Goal: Task Accomplishment & Management: Manage account settings

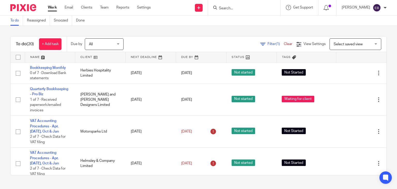
click at [246, 7] on input "Search" at bounding box center [241, 8] width 47 height 5
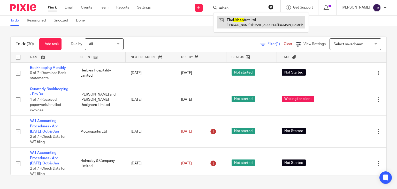
type input "urban"
click at [252, 21] on link at bounding box center [260, 22] width 87 height 12
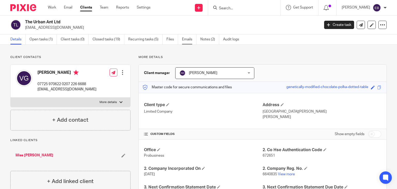
click at [182, 39] on link "Emails" at bounding box center [189, 39] width 14 height 10
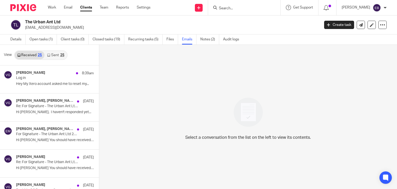
click at [56, 55] on link "Sent 25" at bounding box center [55, 55] width 22 height 8
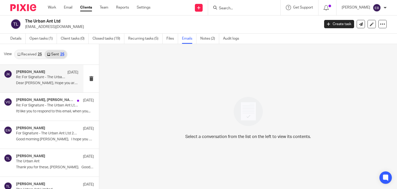
click at [49, 79] on p "Re: For Signature - The Urban Ant Ltd 2025" at bounding box center [41, 77] width 50 height 4
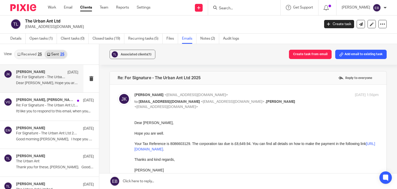
scroll to position [0, 0]
click at [267, 96] on p "Johanne Kassardjian <johannekassardjian@probusinessuk.com>" at bounding box center [215, 94] width 163 height 5
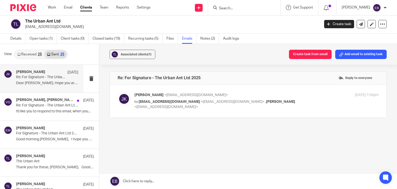
click at [268, 96] on p "Johanne Kassardjian <johannekassardjian@probusinessuk.com>" at bounding box center [215, 94] width 163 height 5
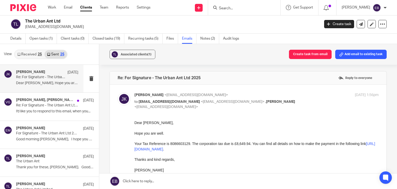
click at [268, 96] on p "Johanne Kassardjian <johannekassardjian@probusinessuk.com>" at bounding box center [215, 94] width 163 height 5
checkbox input "false"
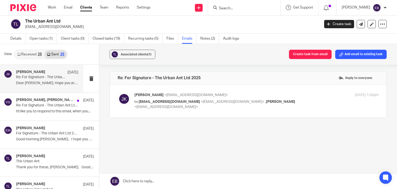
click at [29, 53] on link "Received 25" at bounding box center [30, 54] width 30 height 8
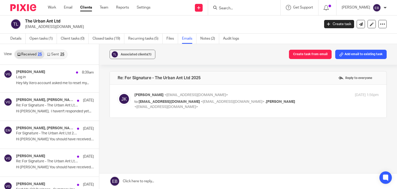
click at [55, 54] on link "Sent 25" at bounding box center [55, 54] width 22 height 8
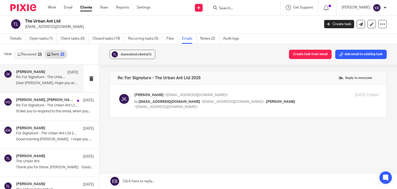
click at [31, 53] on link "Received 25" at bounding box center [30, 54] width 30 height 8
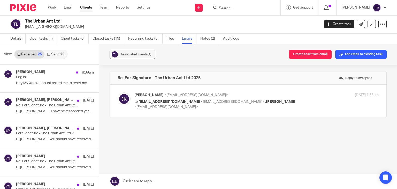
click at [244, 6] on input "Search" at bounding box center [241, 8] width 47 height 5
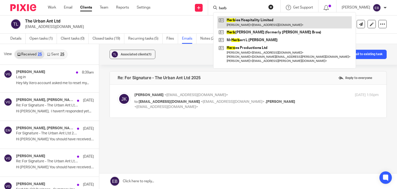
type input "herb"
click at [241, 20] on link at bounding box center [284, 22] width 134 height 12
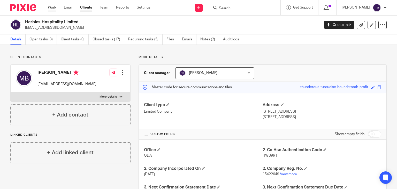
click at [52, 7] on link "Work" at bounding box center [52, 7] width 8 height 5
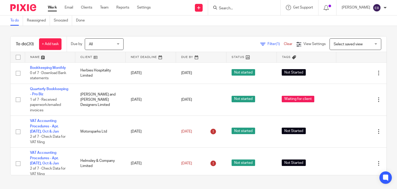
click at [249, 11] on input "Search" at bounding box center [241, 8] width 47 height 5
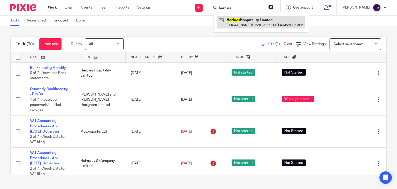
type input "herbies"
click at [249, 20] on link at bounding box center [260, 22] width 87 height 12
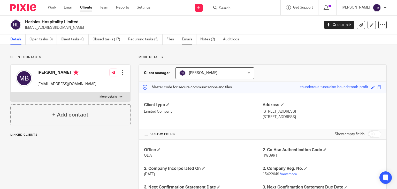
click at [187, 39] on link "Emails" at bounding box center [189, 39] width 14 height 10
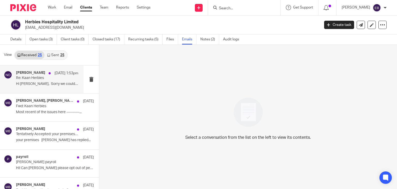
click at [47, 77] on p "Re: Kaan Herbies" at bounding box center [41, 78] width 50 height 4
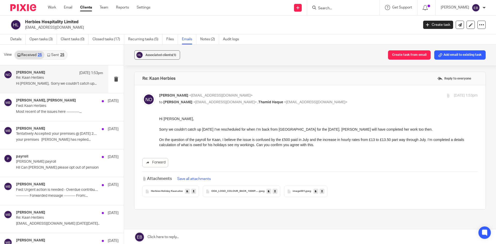
click at [56, 56] on link "Sent 25" at bounding box center [55, 55] width 22 height 8
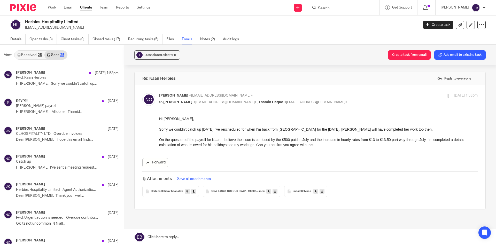
scroll to position [1, 0]
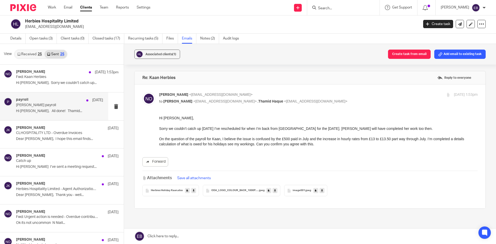
click at [56, 112] on p "Hi [PERSON_NAME], All done! Thamid..." at bounding box center [59, 111] width 87 height 4
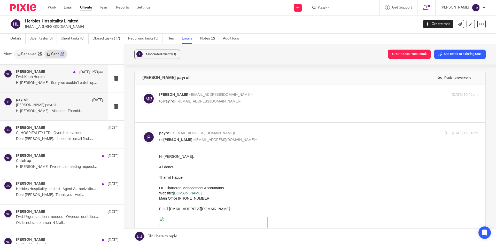
scroll to position [0, 0]
click at [54, 77] on p "Fwd: Kaan Herbies" at bounding box center [51, 77] width 70 height 4
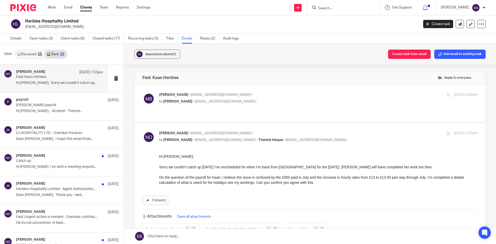
click at [260, 88] on label at bounding box center [310, 104] width 351 height 38
click at [142, 92] on input "checkbox" at bounding box center [142, 92] width 0 height 0
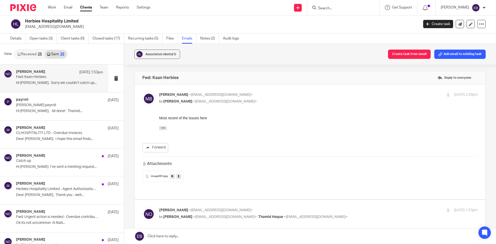
click at [260, 91] on label at bounding box center [310, 142] width 351 height 115
click at [142, 92] on input "checkbox" at bounding box center [142, 92] width 0 height 0
checkbox input "false"
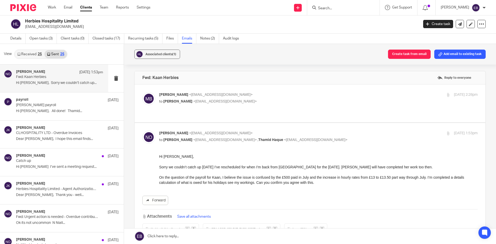
click at [27, 54] on link "Received 25" at bounding box center [30, 54] width 30 height 8
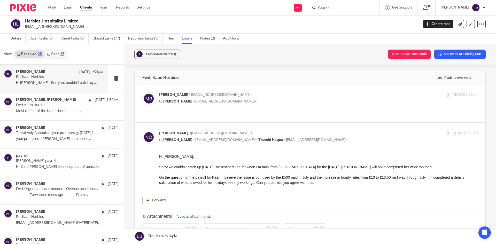
click at [55, 78] on p "Re: Kaan Herbies" at bounding box center [51, 77] width 70 height 4
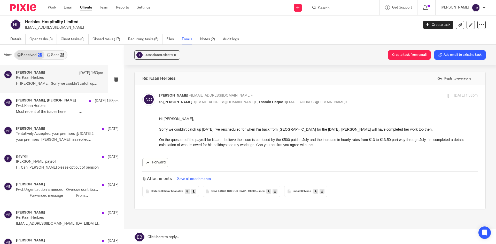
click at [166, 189] on span "Herbies Holiday Kaan" at bounding box center [164, 191] width 27 height 3
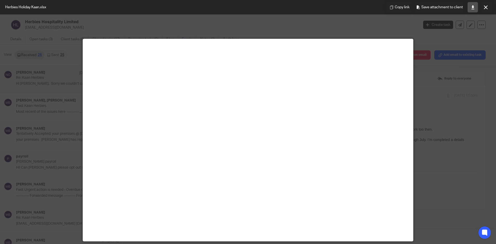
click at [397, 8] on icon at bounding box center [473, 7] width 4 height 4
click at [397, 7] on icon at bounding box center [486, 7] width 4 height 4
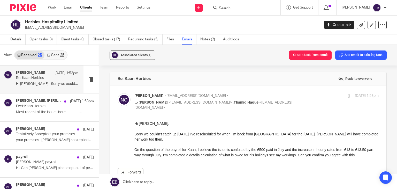
click at [261, 12] on div at bounding box center [244, 7] width 72 height 15
click at [258, 4] on div at bounding box center [244, 7] width 72 height 15
click at [257, 6] on input "Search" at bounding box center [241, 8] width 47 height 5
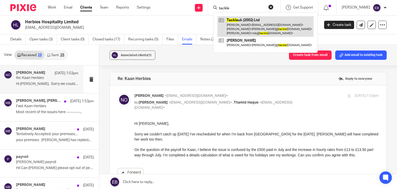
type input "tackle"
click at [262, 21] on link at bounding box center [265, 26] width 96 height 20
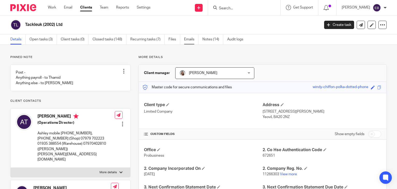
click at [186, 39] on link "Emails" at bounding box center [191, 39] width 14 height 10
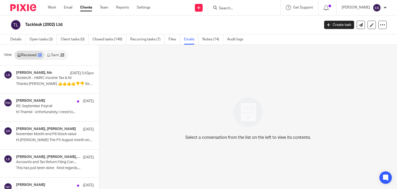
click at [55, 54] on link "Sent 25" at bounding box center [55, 55] width 22 height 8
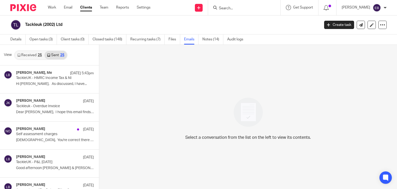
scroll to position [1, 0]
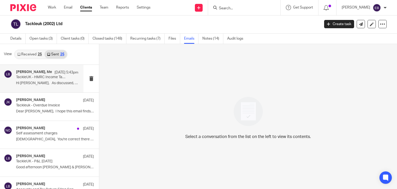
click at [48, 79] on p "TackleUK - HMRC Income Tax & NI" at bounding box center [41, 77] width 50 height 4
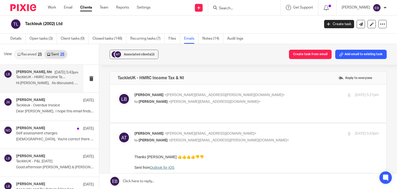
scroll to position [0, 0]
click at [243, 94] on p "[PERSON_NAME] <[PERSON_NAME][EMAIL_ADDRESS][PERSON_NAME][DOMAIN_NAME]>" at bounding box center [215, 94] width 163 height 5
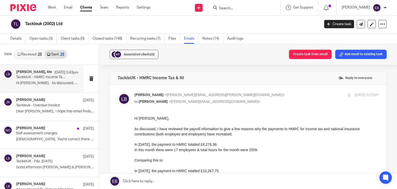
click at [248, 97] on div "Lory Baker <lory.baker@probusinessuk.com> to Ashley Tomkins <ashley@tackleuk.co…" at bounding box center [215, 98] width 163 height 12
checkbox input "false"
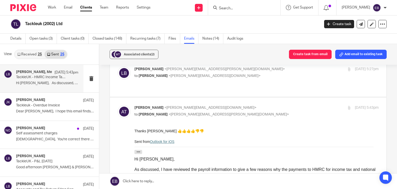
click at [248, 105] on p "Ashley Tomkins <ashley@tackleuk.com>" at bounding box center [215, 107] width 163 height 5
checkbox input "false"
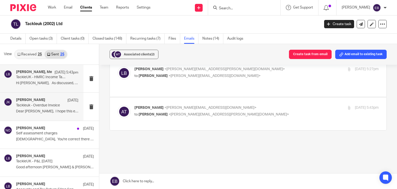
scroll to position [20, 0]
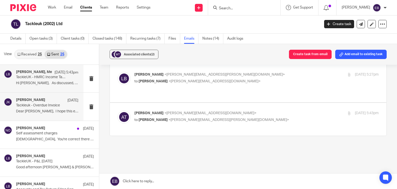
click at [44, 113] on div "Johanne Kassardjian 2 Sep Tackleuk - Overdue Invoice Dear Ashley, I hope this e…" at bounding box center [47, 106] width 62 height 17
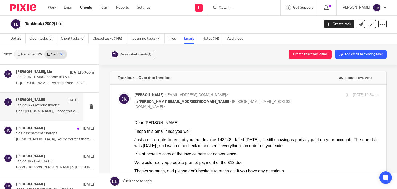
scroll to position [0, 0]
click at [270, 91] on label at bounding box center [248, 191] width 277 height 213
click at [118, 92] on input "checkbox" at bounding box center [117, 92] width 0 height 0
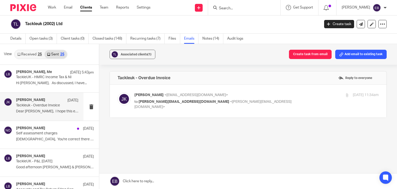
click at [270, 91] on label at bounding box center [248, 101] width 277 height 33
click at [118, 92] on input "checkbox" at bounding box center [117, 92] width 0 height 0
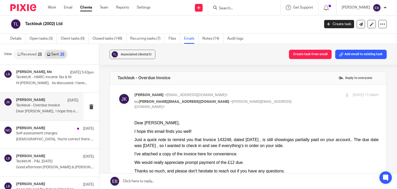
click at [270, 91] on label at bounding box center [248, 191] width 277 height 213
click at [118, 92] on input "checkbox" at bounding box center [117, 92] width 0 height 0
checkbox input "false"
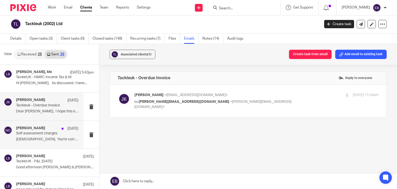
click at [55, 141] on div "Niall O'Driscoll 21 Aug Self assessment charges Gents, You're correct there isn…" at bounding box center [47, 134] width 62 height 17
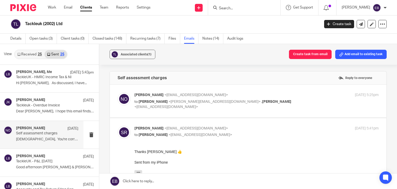
click at [284, 87] on label at bounding box center [248, 101] width 277 height 33
click at [118, 92] on input "checkbox" at bounding box center [117, 92] width 0 height 0
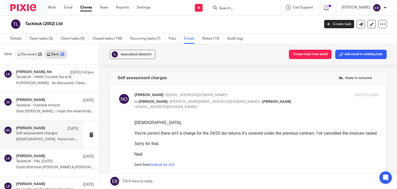
click at [297, 95] on div "21 Aug 2025 5:25pm" at bounding box center [337, 94] width 81 height 5
checkbox input "false"
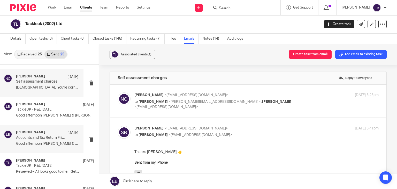
scroll to position [78, 0]
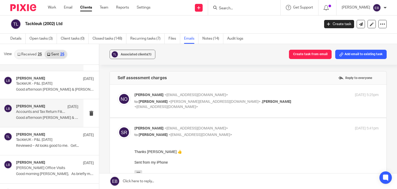
click at [49, 117] on p "Good afternoon Scott & Ashley, ..." at bounding box center [47, 118] width 62 height 4
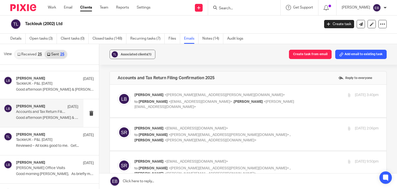
scroll to position [0, 0]
click at [289, 93] on p "Lory Baker <lory.baker@probusinessuk.com>" at bounding box center [215, 94] width 163 height 5
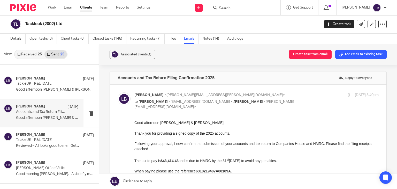
click at [289, 93] on p "Lory Baker <lory.baker@probusinessuk.com>" at bounding box center [215, 94] width 163 height 5
checkbox input "false"
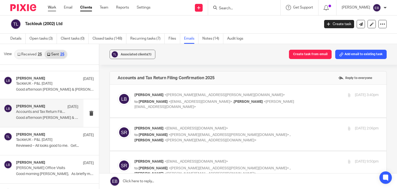
click at [54, 10] on link "Work" at bounding box center [52, 7] width 8 height 5
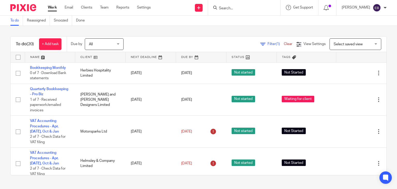
click at [253, 9] on input "Search" at bounding box center [241, 8] width 47 height 5
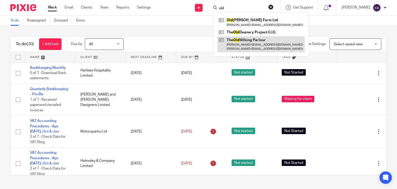
type input "old"
click at [275, 48] on link at bounding box center [260, 44] width 87 height 16
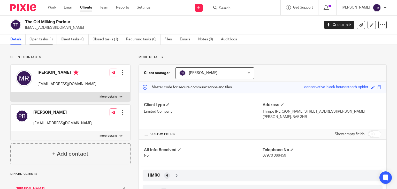
drag, startPoint x: 40, startPoint y: 38, endPoint x: 41, endPoint y: 35, distance: 3.1
click at [40, 38] on link "Open tasks (1)" at bounding box center [42, 39] width 27 height 10
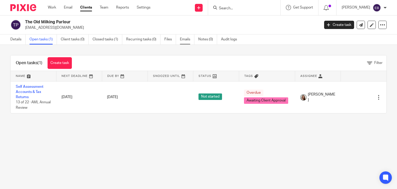
click at [189, 40] on link "Emails" at bounding box center [187, 39] width 14 height 10
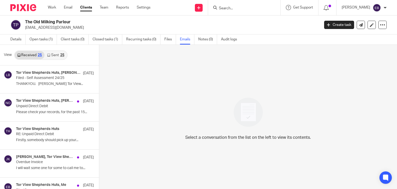
click at [48, 57] on link "Sent 25" at bounding box center [55, 55] width 22 height 8
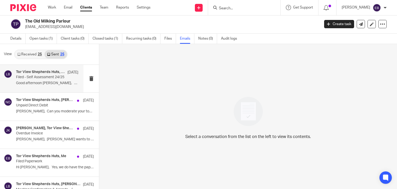
click at [56, 85] on p "Good afternoon [PERSON_NAME], Thank you very..." at bounding box center [47, 83] width 62 height 4
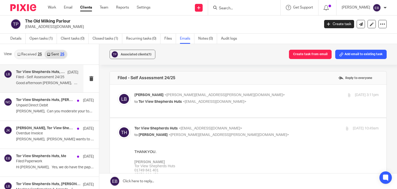
scroll to position [0, 0]
click at [266, 96] on p "[PERSON_NAME] <[PERSON_NAME][EMAIL_ADDRESS][PERSON_NAME][DOMAIN_NAME]>" at bounding box center [215, 94] width 163 height 5
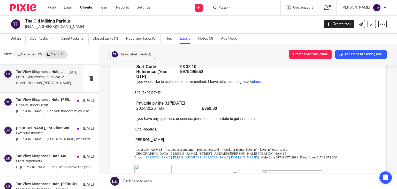
scroll to position [26, 0]
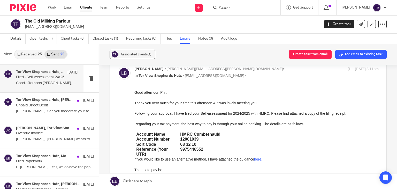
click at [261, 73] on p "to Tor View Shepherds Huts <[EMAIL_ADDRESS][DOMAIN_NAME]>" at bounding box center [215, 75] width 163 height 5
checkbox input "false"
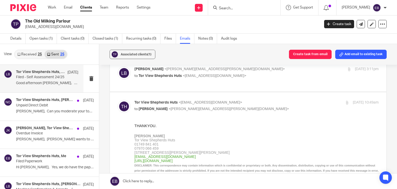
click at [271, 101] on p "Tor View Shepherds Huts <[EMAIL_ADDRESS][DOMAIN_NAME]>" at bounding box center [215, 102] width 163 height 5
checkbox input "false"
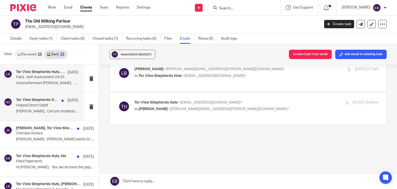
click at [55, 105] on p "Unpaid Direct Debit" at bounding box center [41, 105] width 50 height 4
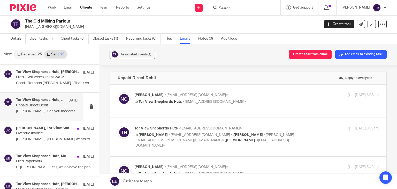
scroll to position [0, 0]
click at [260, 91] on label at bounding box center [248, 101] width 277 height 33
click at [118, 92] on input "checkbox" at bounding box center [117, 92] width 0 height 0
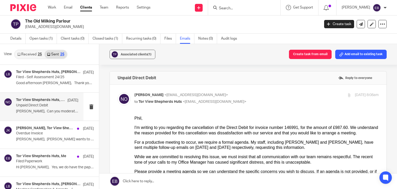
click at [118, 92] on input "checkbox" at bounding box center [117, 92] width 0 height 0
checkbox input "false"
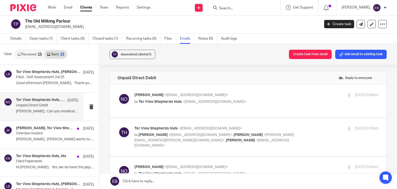
click at [288, 120] on label at bounding box center [248, 137] width 277 height 38
click at [118, 125] on input "checkbox" at bounding box center [117, 125] width 0 height 0
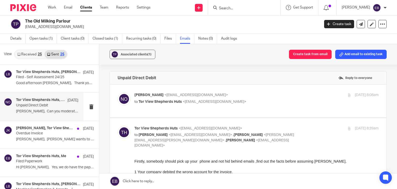
click at [289, 126] on p "Tor View Shepherds Huts <info@torviewshepherdshuts.co.uk>" at bounding box center [215, 128] width 163 height 5
checkbox input "false"
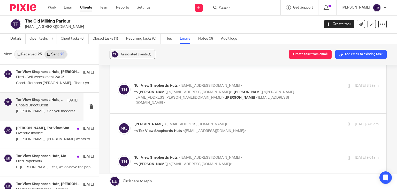
scroll to position [52, 0]
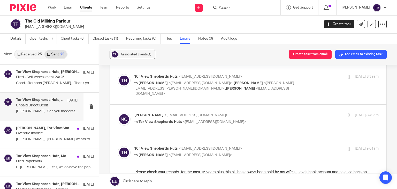
click at [269, 105] on label at bounding box center [248, 121] width 277 height 33
click at [118, 112] on input "checkbox" at bounding box center [117, 112] width 0 height 0
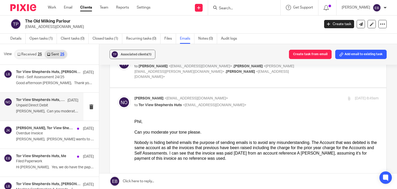
scroll to position [78, 0]
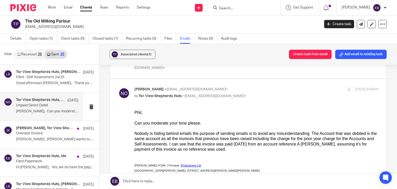
click at [268, 87] on p "Niall O'Driscoll <niallodriscoll@probusinessuk.com>" at bounding box center [215, 89] width 163 height 5
checkbox input "false"
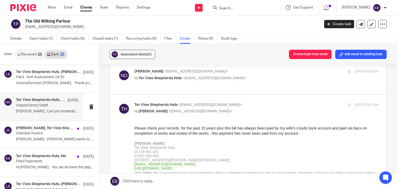
scroll to position [103, 0]
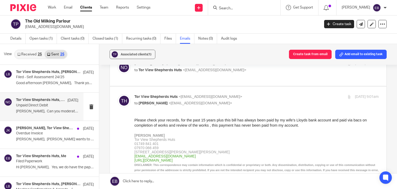
click at [264, 94] on div "Tor View Shepherds Huts <info@torviewshepherdshuts.co.uk> to Niall O'Driscoll <…" at bounding box center [215, 100] width 163 height 12
checkbox input "false"
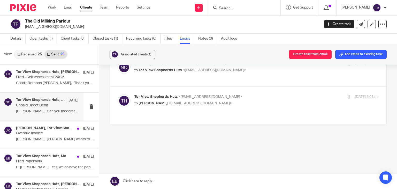
scroll to position [95, 0]
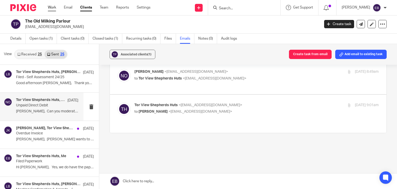
click at [52, 9] on link "Work" at bounding box center [52, 7] width 8 height 5
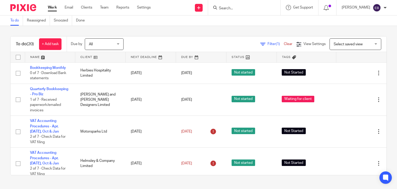
click at [246, 10] on input "Search" at bounding box center [241, 8] width 47 height 5
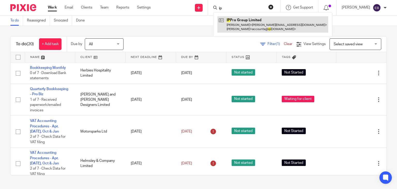
type input "ip"
click at [249, 23] on link at bounding box center [272, 24] width 111 height 16
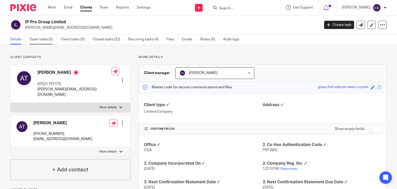
click at [46, 39] on link "Open tasks (5)" at bounding box center [42, 39] width 27 height 10
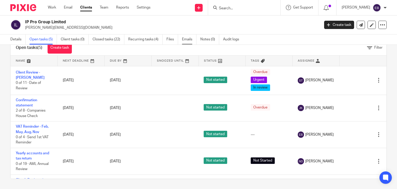
click at [188, 40] on link "Emails" at bounding box center [189, 39] width 14 height 10
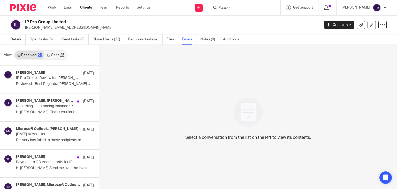
click at [56, 56] on link "Sent 25" at bounding box center [55, 55] width 22 height 8
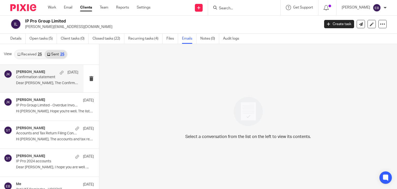
click at [43, 79] on p "Confirmation statement" at bounding box center [41, 77] width 50 height 4
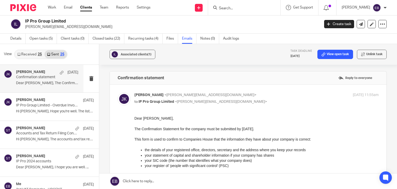
scroll to position [0, 0]
click at [271, 88] on label at bounding box center [248, 161] width 277 height 152
click at [118, 92] on input "checkbox" at bounding box center [117, 92] width 0 height 0
checkbox input "false"
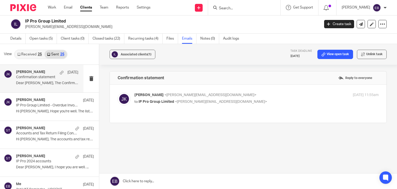
click at [32, 52] on link "Received 25" at bounding box center [30, 54] width 30 height 8
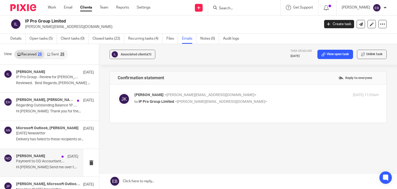
click at [47, 159] on p "Payment to OD Accountants for IP Pro Group Limited has failed" at bounding box center [41, 161] width 50 height 4
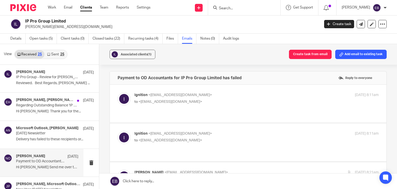
click at [225, 91] on label at bounding box center [248, 104] width 277 height 38
click at [118, 92] on input "checkbox" at bounding box center [117, 92] width 0 height 0
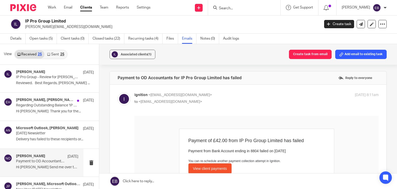
click at [222, 92] on p "Ignition <no-reply@ignitionapp.com>" at bounding box center [215, 94] width 163 height 5
checkbox input "false"
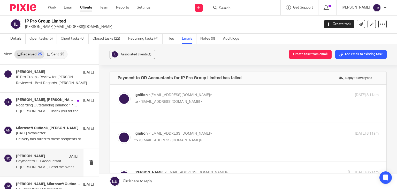
click at [225, 131] on p "Ignition <no-reply@ignitionapp.com>" at bounding box center [215, 133] width 163 height 5
checkbox input "false"
click at [221, 88] on label at bounding box center [248, 104] width 277 height 38
click at [118, 92] on input "checkbox" at bounding box center [117, 92] width 0 height 0
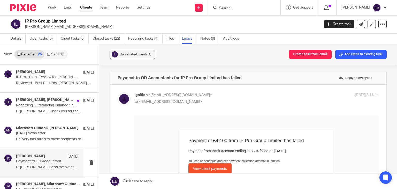
click at [221, 88] on label at bounding box center [248, 186] width 277 height 203
click at [118, 92] on input "checkbox" at bounding box center [117, 92] width 0 height 0
checkbox input "false"
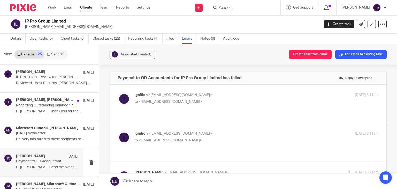
click at [254, 162] on label at bounding box center [248, 178] width 277 height 33
click at [118, 169] on input "checkbox" at bounding box center [117, 169] width 0 height 0
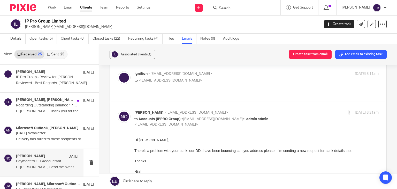
scroll to position [52, 0]
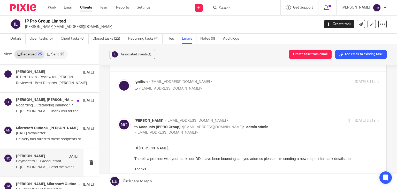
click at [271, 118] on div "Niall O'Driscoll <niall@odaccountants.co.uk> to Accounts (IPPRO Group) <account…" at bounding box center [215, 126] width 163 height 17
checkbox input "false"
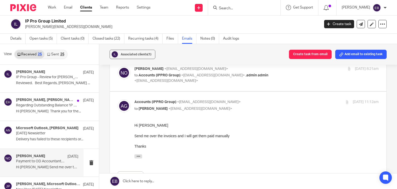
click at [247, 106] on p "to Niall O'Driscoll <niall@odaccountants.co.uk>" at bounding box center [215, 108] width 163 height 5
checkbox input "false"
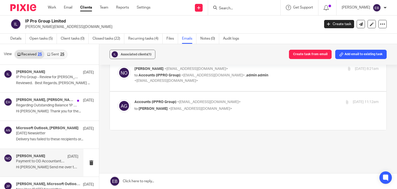
scroll to position [82, 0]
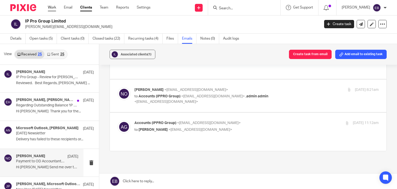
click at [52, 9] on link "Work" at bounding box center [52, 7] width 8 height 5
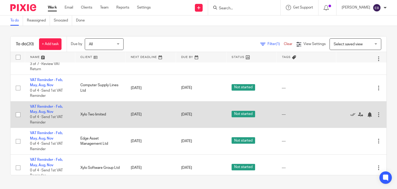
scroll to position [233, 0]
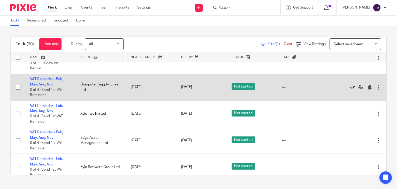
click at [350, 89] on icon at bounding box center [352, 87] width 5 height 5
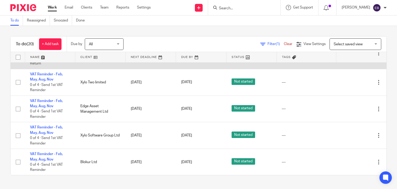
scroll to position [181, 0]
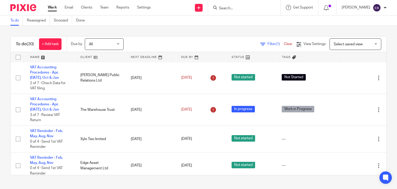
click at [249, 9] on input "Search" at bounding box center [241, 8] width 47 height 5
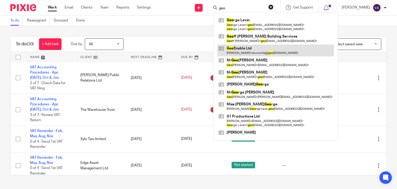
type input "geo"
click at [257, 51] on link at bounding box center [275, 50] width 117 height 12
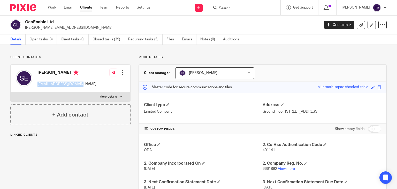
drag, startPoint x: 85, startPoint y: 84, endPoint x: 37, endPoint y: 87, distance: 48.2
click at [37, 87] on div "[PERSON_NAME] [EMAIL_ADDRESS][DOMAIN_NAME] Edit contact Create client from cont…" at bounding box center [71, 78] width 120 height 27
copy p "[EMAIL_ADDRESS][DOMAIN_NAME]"
drag, startPoint x: 81, startPoint y: 27, endPoint x: 24, endPoint y: 32, distance: 56.8
click at [24, 32] on div "GeoEnable Ltd [PERSON_NAME][EMAIL_ADDRESS][DOMAIN_NAME] Create task Update from…" at bounding box center [198, 25] width 397 height 19
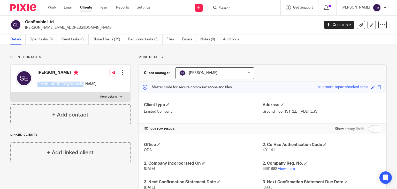
copy p "[PERSON_NAME][EMAIL_ADDRESS][DOMAIN_NAME]"
click at [237, 9] on input "Search" at bounding box center [241, 8] width 47 height 5
type input "z"
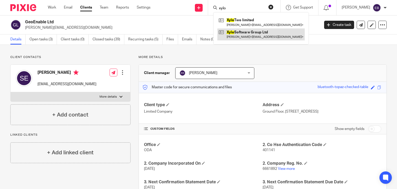
type input "xylo"
click at [244, 33] on link at bounding box center [260, 34] width 87 height 12
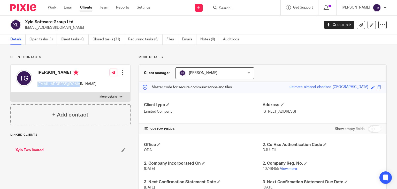
drag, startPoint x: 64, startPoint y: 85, endPoint x: 36, endPoint y: 86, distance: 27.7
click at [36, 86] on div "[PERSON_NAME] [EMAIL_ADDRESS][DOMAIN_NAME] Edit contact Create client from cont…" at bounding box center [71, 78] width 120 height 27
copy p "[EMAIL_ADDRESS][DOMAIN_NAME]"
click at [245, 11] on form at bounding box center [245, 7] width 55 height 6
click at [244, 8] on input "Search" at bounding box center [241, 8] width 47 height 5
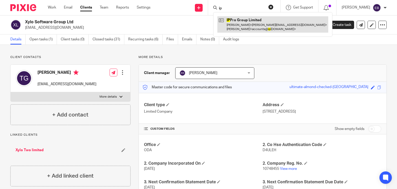
type input "ip"
click at [261, 25] on link at bounding box center [272, 24] width 111 height 16
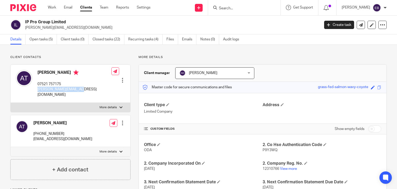
drag, startPoint x: 83, startPoint y: 91, endPoint x: 35, endPoint y: 93, distance: 47.4
click at [35, 93] on div "[PERSON_NAME] 07521 757175 [PERSON_NAME][EMAIL_ADDRESS][DOMAIN_NAME] Edit conta…" at bounding box center [71, 84] width 120 height 38
copy p "[PERSON_NAME][EMAIL_ADDRESS][DOMAIN_NAME]"
drag, startPoint x: 70, startPoint y: 134, endPoint x: 44, endPoint y: 129, distance: 26.8
click at [33, 136] on div "Andrew Thompson +447521757175 accounts@ippro.com Edit contact Create client fro…" at bounding box center [71, 131] width 120 height 32
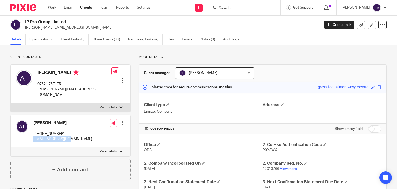
copy p "accounts@ippro.com"
click at [228, 7] on input "Search" at bounding box center [241, 8] width 47 height 5
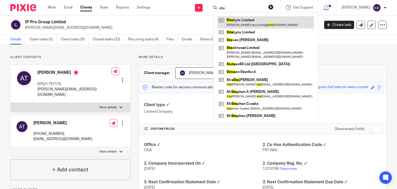
type input "site"
click at [245, 23] on link at bounding box center [265, 22] width 97 height 12
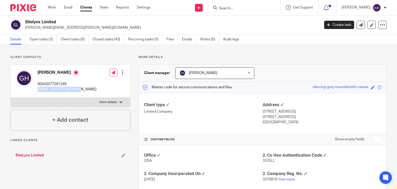
drag, startPoint x: 77, startPoint y: 89, endPoint x: 38, endPoint y: 93, distance: 39.5
click at [38, 93] on div "[PERSON_NAME] 00442077291249 [EMAIL_ADDRESS][DOMAIN_NAME] Edit contact Create c…" at bounding box center [71, 81] width 120 height 33
copy p "[EMAIL_ADDRESS][DOMAIN_NAME]"
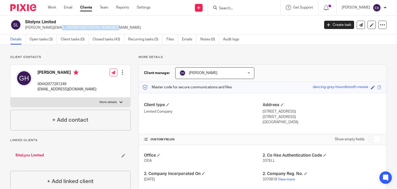
drag, startPoint x: 81, startPoint y: 30, endPoint x: 23, endPoint y: 33, distance: 58.0
click at [23, 33] on div "Sitelynx Limited [PERSON_NAME][EMAIL_ADDRESS][PERSON_NAME][DOMAIN_NAME] Create …" at bounding box center [198, 25] width 397 height 19
copy p "[PERSON_NAME][EMAIL_ADDRESS][PERSON_NAME][DOMAIN_NAME]"
click at [243, 8] on input "Search" at bounding box center [241, 8] width 47 height 5
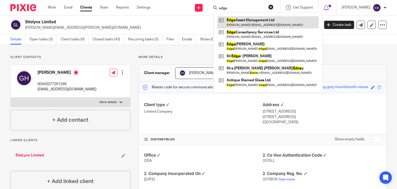
type input "edge"
click at [252, 26] on link at bounding box center [267, 22] width 101 height 12
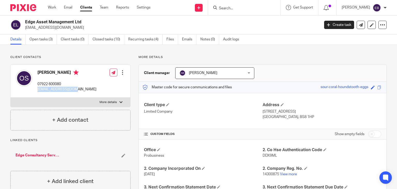
drag, startPoint x: 82, startPoint y: 92, endPoint x: 36, endPoint y: 94, distance: 46.6
click at [36, 94] on div "[PERSON_NAME] 07922 600080 [EMAIL_ADDRESS][DOMAIN_NAME] Edit contact Create cli…" at bounding box center [71, 81] width 120 height 33
copy p "[EMAIL_ADDRESS][DOMAIN_NAME]"
drag, startPoint x: 51, startPoint y: 28, endPoint x: 24, endPoint y: 28, distance: 26.4
click at [24, 28] on div "Edge Asset Management Ltd [EMAIL_ADDRESS][DOMAIN_NAME]" at bounding box center [163, 24] width 306 height 11
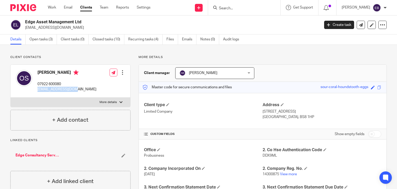
copy p "[EMAIL_ADDRESS][DOMAIN_NAME]"
click at [190, 40] on link "Emails" at bounding box center [189, 39] width 14 height 10
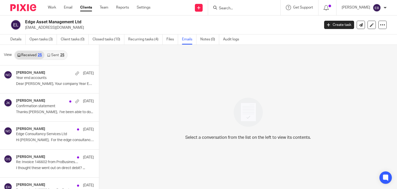
click at [60, 54] on div "25" at bounding box center [62, 55] width 4 height 4
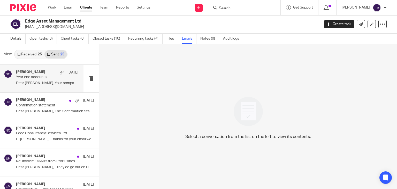
click at [53, 85] on p "Dear Oliver, Your company Year End for Edge..." at bounding box center [47, 83] width 62 height 4
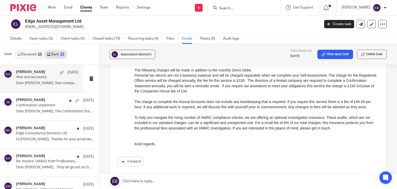
scroll to position [207, 0]
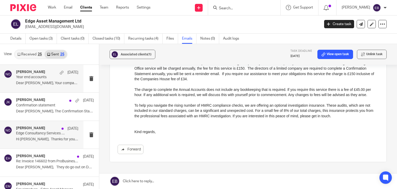
click at [42, 134] on p "Edge Consultancy Services Ltd" at bounding box center [41, 133] width 50 height 4
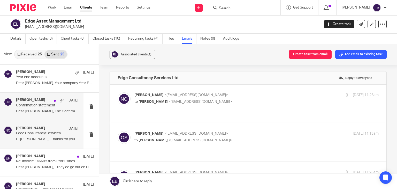
scroll to position [0, 0]
click at [245, 99] on p "to Oliver Samuel <eam_ltd@icloud.com>" at bounding box center [215, 101] width 163 height 5
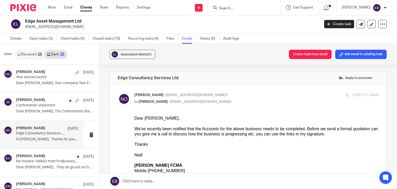
click at [245, 90] on label at bounding box center [248, 183] width 277 height 196
click at [118, 92] on input "checkbox" at bounding box center [117, 92] width 0 height 0
checkbox input "false"
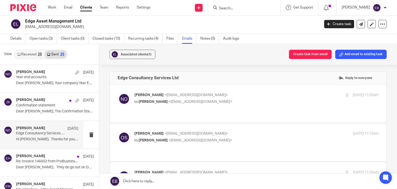
scroll to position [26, 0]
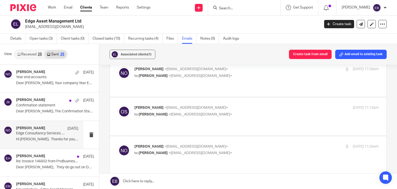
click at [245, 97] on label at bounding box center [248, 116] width 277 height 38
click at [118, 105] on input "checkbox" at bounding box center [117, 105] width 0 height 0
checkbox input "true"
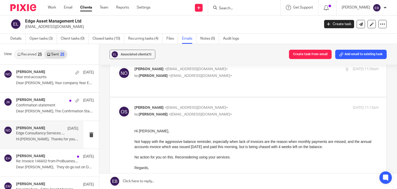
click at [246, 74] on p "to Oliver Samuel <eam_ltd@icloud.com>" at bounding box center [215, 75] width 163 height 5
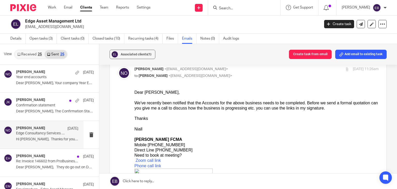
scroll to position [0, 0]
click at [246, 74] on p "to Oliver Samuel <eam_ltd@icloud.com>" at bounding box center [215, 75] width 163 height 5
checkbox input "false"
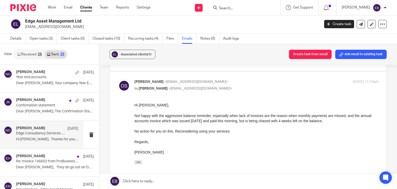
scroll to position [26, 0]
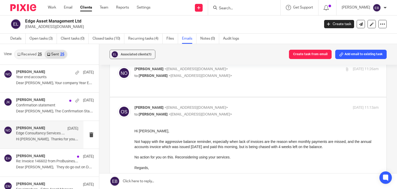
click at [249, 105] on p "Oliver Samuel <eam_ltd@icloud.com>" at bounding box center [215, 107] width 163 height 5
checkbox input "false"
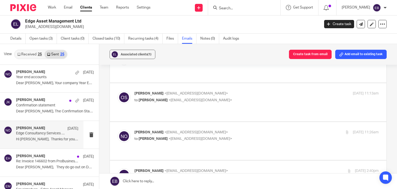
scroll to position [52, 0]
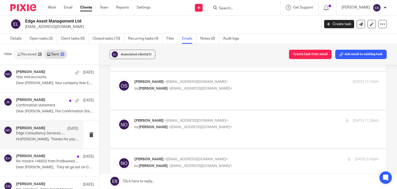
click at [257, 124] on p "to Oliver Samuel <eam_ltd@icloud.com>" at bounding box center [215, 126] width 163 height 5
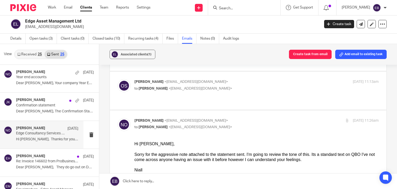
scroll to position [78, 0]
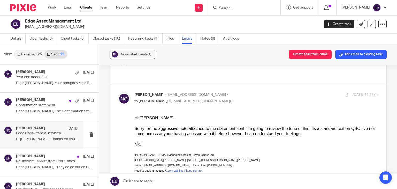
click at [118, 92] on input "checkbox" at bounding box center [117, 92] width 0 height 0
checkbox input "false"
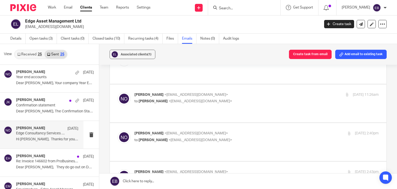
click at [248, 123] on label at bounding box center [248, 142] width 277 height 38
click at [118, 130] on input "checkbox" at bounding box center [117, 130] width 0 height 0
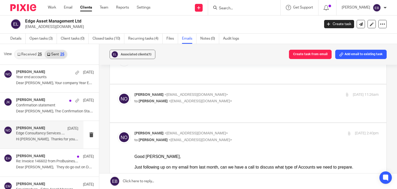
scroll to position [0, 0]
click at [118, 130] on input "checkbox" at bounding box center [117, 130] width 0 height 0
checkbox input "false"
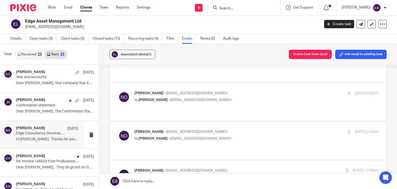
scroll to position [129, 0]
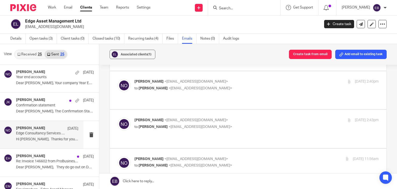
click at [239, 117] on p "Niall O'Driscoll <niallodriscoll@probusinessuk.com>" at bounding box center [215, 119] width 163 height 5
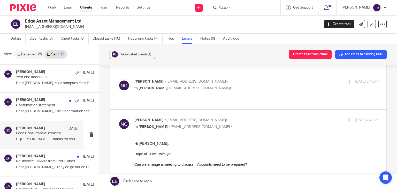
scroll to position [0, 0]
click at [239, 117] on p "Niall O'Driscoll <niallodriscoll@probusinessuk.com>" at bounding box center [215, 119] width 163 height 5
checkbox input "false"
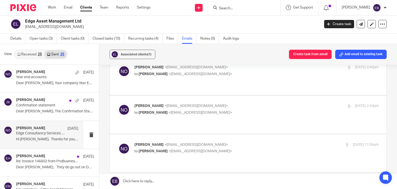
scroll to position [155, 0]
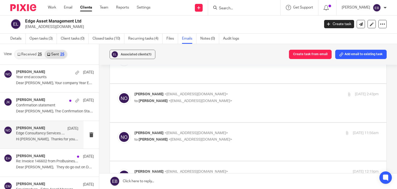
click at [244, 130] on p "Niall O'Driscoll <niallodriscoll@probusinessuk.com>" at bounding box center [215, 132] width 163 height 5
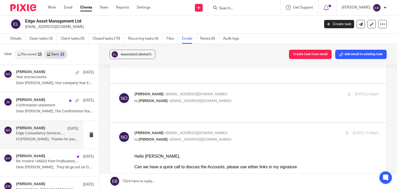
scroll to position [0, 0]
click at [244, 130] on p "Niall O'Driscoll <niallodriscoll@probusinessuk.com>" at bounding box center [215, 132] width 163 height 5
checkbox input "false"
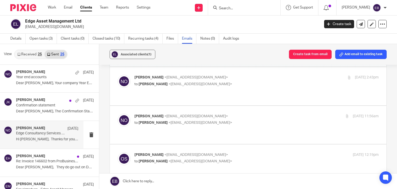
scroll to position [181, 0]
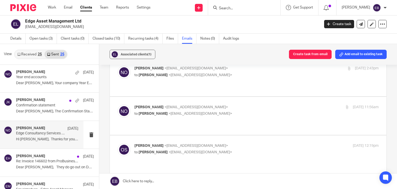
click at [245, 135] on label at bounding box center [248, 154] width 277 height 38
click at [118, 143] on input "checkbox" at bounding box center [117, 143] width 0 height 0
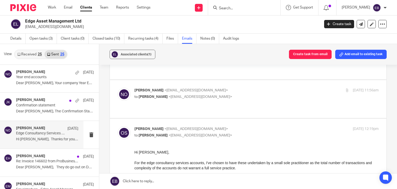
scroll to position [207, 0]
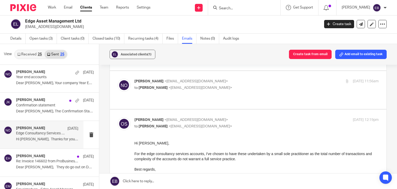
click at [246, 117] on p "Oliver Samuel <eam_ltd@icloud.com>" at bounding box center [215, 119] width 163 height 5
checkbox input "false"
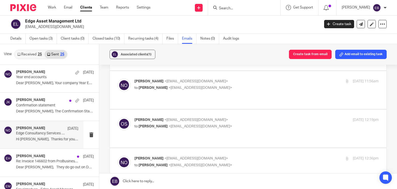
click at [260, 156] on p "Niall O'Driscoll <niallodriscoll@probusinessuk.com>" at bounding box center [215, 158] width 163 height 5
click at [118, 155] on input "checkbox" at bounding box center [117, 155] width 0 height 0
checkbox input "false"
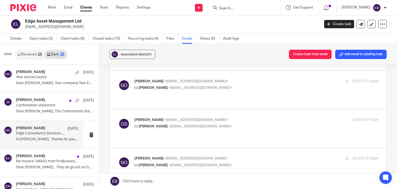
click at [248, 124] on p "to Niall O'Driscoll <niallodriscoll@probusinessuk.com>" at bounding box center [215, 126] width 163 height 5
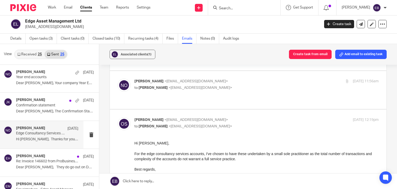
click at [247, 124] on p "to Niall O'Driscoll <niallodriscoll@probusinessuk.com>" at bounding box center [215, 126] width 163 height 5
checkbox input "false"
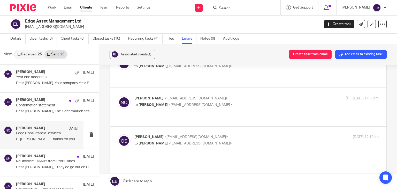
scroll to position [181, 0]
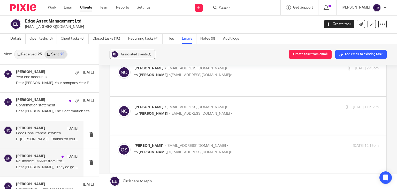
click at [51, 166] on p "Dear Oliver, They do go out on DD, I..." at bounding box center [47, 167] width 62 height 4
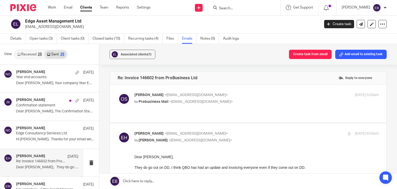
scroll to position [0, 0]
click at [245, 88] on label at bounding box center [248, 104] width 277 height 38
click at [118, 92] on input "checkbox" at bounding box center [117, 92] width 0 height 0
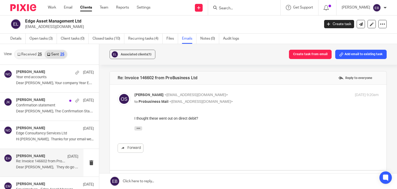
click at [238, 90] on label at bounding box center [248, 127] width 277 height 85
click at [118, 92] on input "checkbox" at bounding box center [117, 92] width 0 height 0
checkbox input "false"
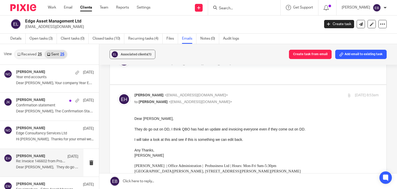
scroll to position [26, 0]
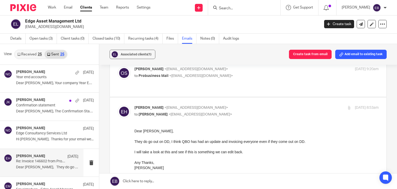
drag, startPoint x: 238, startPoint y: 102, endPoint x: 229, endPoint y: 103, distance: 8.9
click at [238, 105] on p "Erin Holly <erinholly@probusinessuk.com>" at bounding box center [215, 107] width 163 height 5
checkbox input "false"
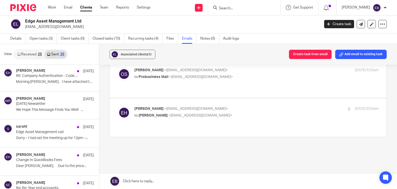
scroll to position [207, 0]
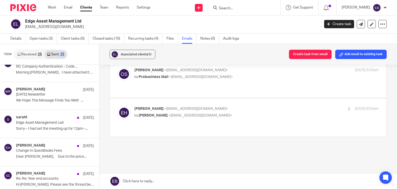
click at [41, 118] on div "saraht 17 Feb" at bounding box center [55, 117] width 78 height 5
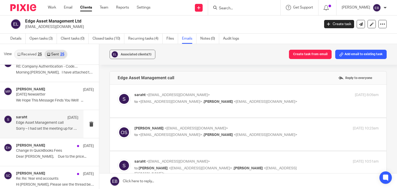
scroll to position [0, 0]
click at [248, 91] on label at bounding box center [248, 101] width 277 height 33
click at [118, 92] on input "checkbox" at bounding box center [117, 92] width 0 height 0
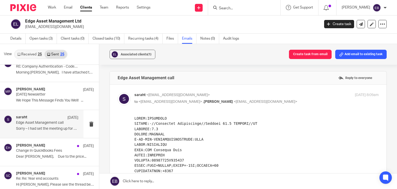
click at [118, 92] on input "checkbox" at bounding box center [117, 92] width 0 height 0
checkbox input "false"
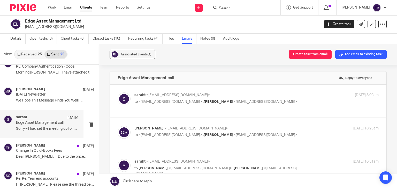
click at [262, 126] on p "Oliver Samuel <oliversamuel@me.com>" at bounding box center [215, 128] width 163 height 5
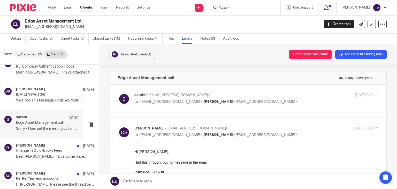
click at [262, 126] on p "Oliver Samuel <oliversamuel@me.com>" at bounding box center [215, 128] width 163 height 5
checkbox input "false"
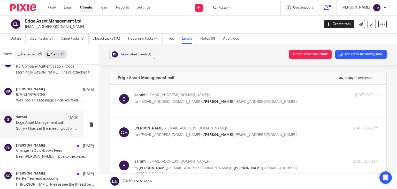
scroll to position [26, 0]
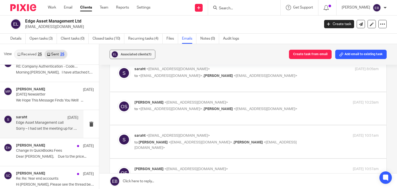
click at [261, 125] on label at bounding box center [248, 141] width 277 height 33
click at [118, 133] on input "checkbox" at bounding box center [117, 133] width 0 height 0
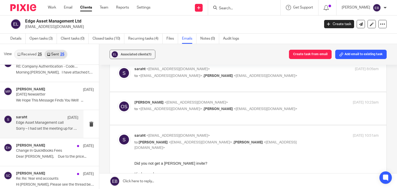
checkbox input "false"
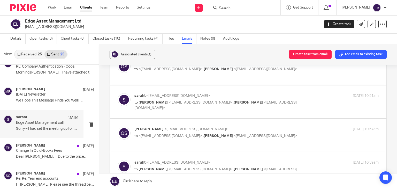
scroll to position [78, 0]
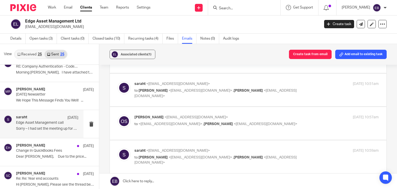
click at [251, 117] on p "Oliver Samuel <oliversamuel@me.com>" at bounding box center [215, 117] width 163 height 5
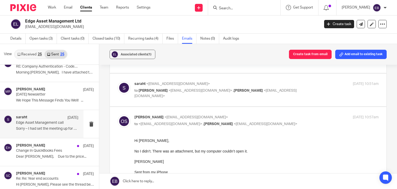
scroll to position [0, 0]
click at [251, 117] on p "Oliver Samuel <oliversamuel@me.com>" at bounding box center [215, 117] width 163 height 5
checkbox input "false"
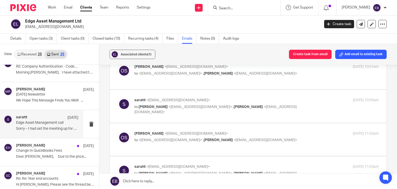
scroll to position [129, 0]
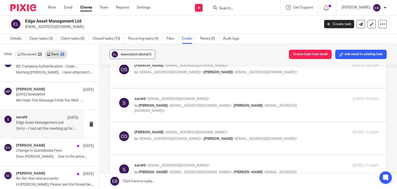
click at [241, 101] on p "saraht <saraht@odaccountants.co.uk>" at bounding box center [215, 98] width 163 height 5
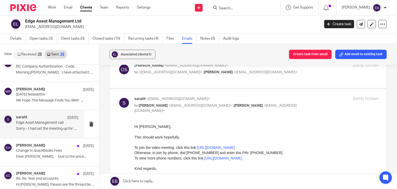
scroll to position [0, 0]
click at [118, 96] on input "checkbox" at bounding box center [117, 96] width 0 height 0
checkbox input "false"
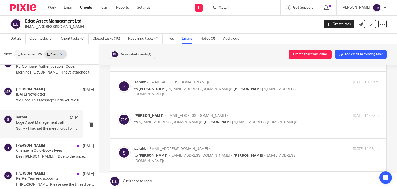
scroll to position [181, 0]
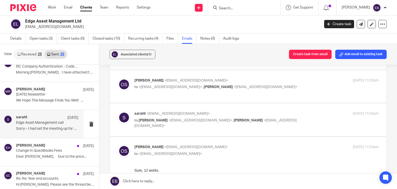
click at [246, 86] on span "<nasbashir@probusinessuk.com>" at bounding box center [266, 87] width 64 height 4
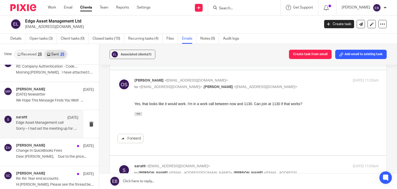
scroll to position [0, 0]
click at [288, 80] on p "Oliver Samuel <oliversamuel@me.com>" at bounding box center [215, 80] width 163 height 5
checkbox input "false"
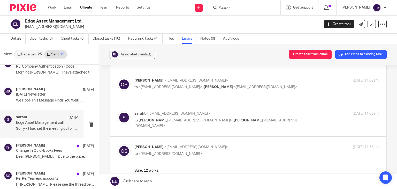
scroll to position [207, 0]
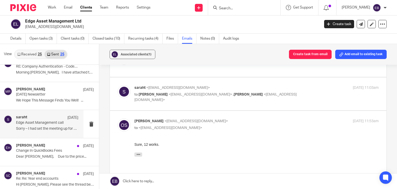
click at [289, 86] on p "saraht <saraht@odaccountants.co.uk>" at bounding box center [215, 87] width 163 height 5
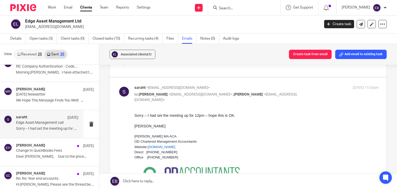
scroll to position [0, 0]
click at [290, 86] on p "saraht <saraht@odaccountants.co.uk>" at bounding box center [215, 87] width 163 height 5
checkbox input "false"
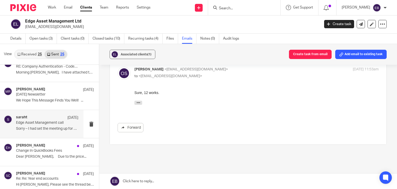
click at [262, 77] on p "to <saraht@odaccountants.co.uk>" at bounding box center [215, 75] width 163 height 5
checkbox input "false"
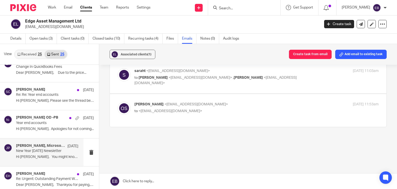
scroll to position [310, 0]
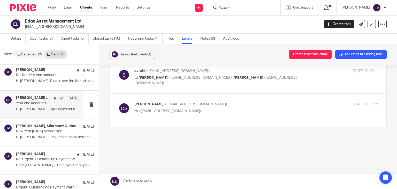
click at [50, 101] on p "Year end accounts" at bounding box center [41, 103] width 50 height 4
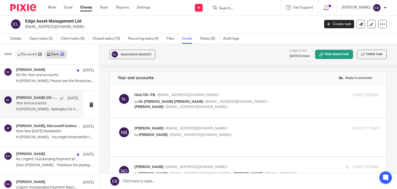
scroll to position [0, 0]
click at [258, 93] on p "Niall OD -PB <niallodriscoll@probusinessuk.com>" at bounding box center [215, 94] width 163 height 5
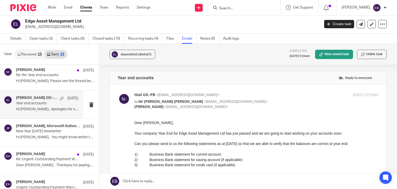
click at [254, 92] on label at bounding box center [248, 190] width 277 height 210
click at [118, 92] on input "checkbox" at bounding box center [117, 92] width 0 height 0
checkbox input "false"
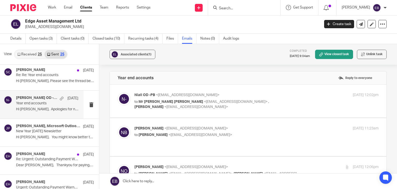
scroll to position [26, 0]
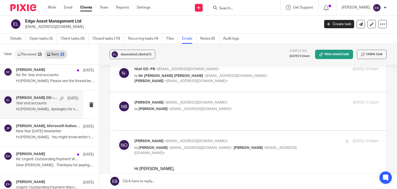
click at [255, 97] on label at bounding box center [248, 111] width 277 height 38
click at [118, 100] on input "checkbox" at bounding box center [117, 100] width 0 height 0
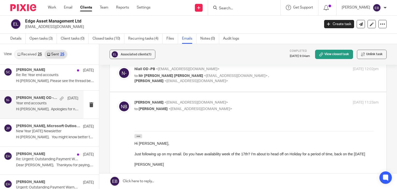
scroll to position [0, 0]
click at [118, 100] on input "checkbox" at bounding box center [117, 100] width 0 height 0
checkbox input "false"
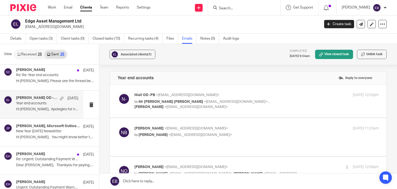
click at [255, 97] on p "Niall OD -PB <niallodriscoll@probusinessuk.com>" at bounding box center [215, 94] width 163 height 5
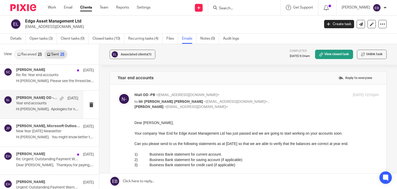
click at [254, 97] on p "Niall OD -PB <niallodriscoll@probusinessuk.com>" at bounding box center [215, 94] width 163 height 5
checkbox input "false"
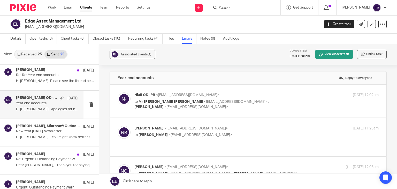
click at [252, 123] on label at bounding box center [248, 137] width 277 height 38
click at [118, 125] on input "checkbox" at bounding box center [117, 125] width 0 height 0
checkbox input "false"
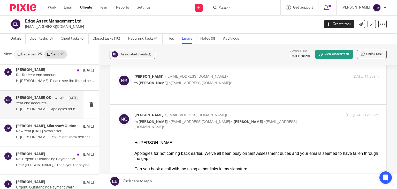
scroll to position [78, 0]
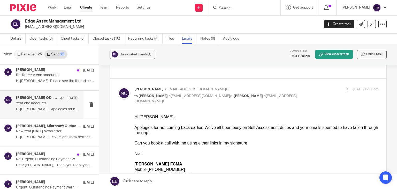
click at [285, 87] on p "Niall O'Driscoll <niallodriscoll@probusinessuk.com>" at bounding box center [215, 89] width 163 height 5
checkbox input "false"
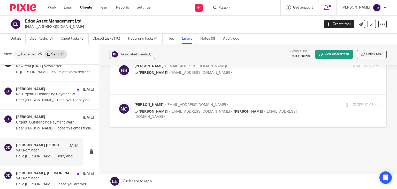
scroll to position [388, 0]
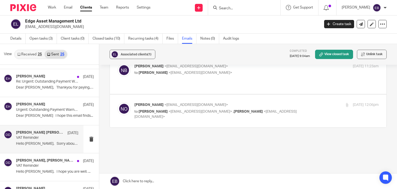
click at [49, 141] on p "Hello Ollie, Sorry about that, our..." at bounding box center [47, 143] width 62 height 4
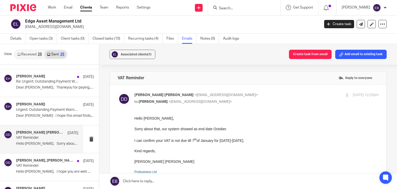
scroll to position [0, 0]
drag, startPoint x: 42, startPoint y: 165, endPoint x: 44, endPoint y: 163, distance: 2.8
click at [42, 164] on p "VAT Reminder" at bounding box center [41, 165] width 50 height 4
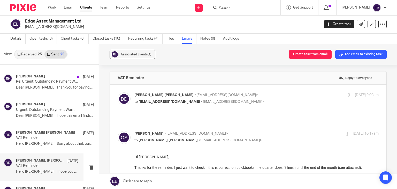
click at [254, 88] on label at bounding box center [248, 104] width 277 height 38
click at [118, 92] on input "checkbox" at bounding box center [117, 92] width 0 height 0
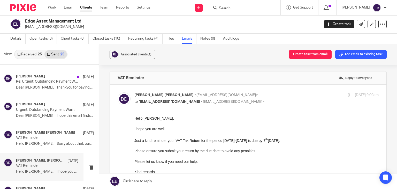
click at [118, 92] on input "checkbox" at bounding box center [117, 92] width 0 height 0
checkbox input "false"
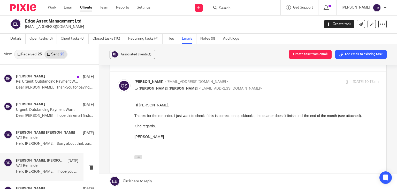
click at [267, 86] on p "to Diana Whitlock Douglas <dianawhitlockdouglas@probusinessuk.com>" at bounding box center [215, 88] width 163 height 5
checkbox input "false"
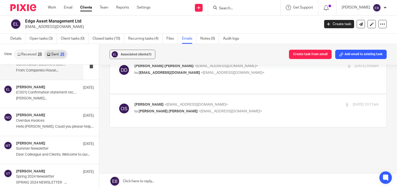
scroll to position [543, 0]
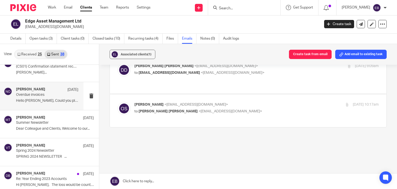
click at [41, 95] on p "Overdue invoices" at bounding box center [41, 95] width 50 height 4
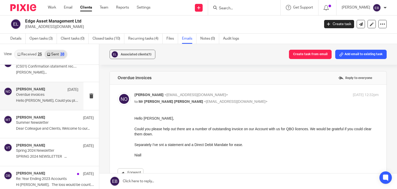
scroll to position [0, 0]
click at [240, 95] on p "Niall O'Driscoll <niallodriscoll@probusinessuk.com>" at bounding box center [215, 94] width 163 height 5
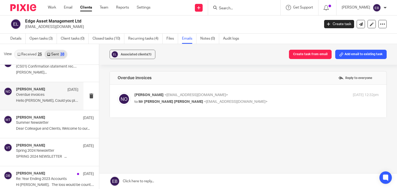
click at [240, 96] on p "Niall O'Driscoll <niallodriscoll@probusinessuk.com>" at bounding box center [215, 94] width 163 height 5
checkbox input "true"
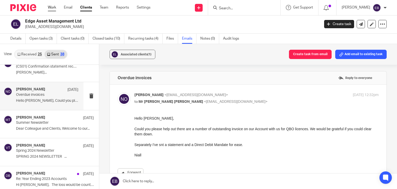
click at [52, 9] on link "Work" at bounding box center [52, 7] width 8 height 5
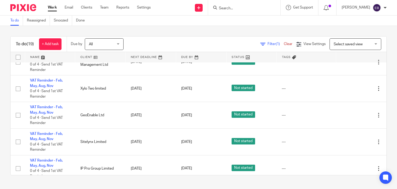
scroll to position [259, 0]
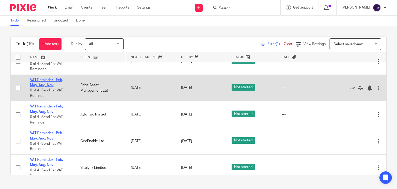
click at [37, 82] on link "VAT Reminder - Feb, May, Aug, Nov" at bounding box center [46, 82] width 33 height 9
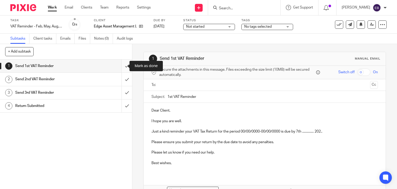
click at [123, 67] on input "submit" at bounding box center [66, 65] width 132 height 13
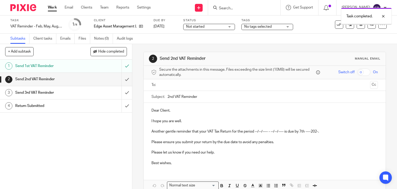
click at [52, 7] on link "Work" at bounding box center [52, 7] width 9 height 5
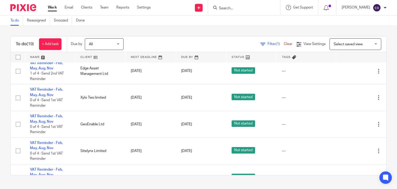
scroll to position [310, 0]
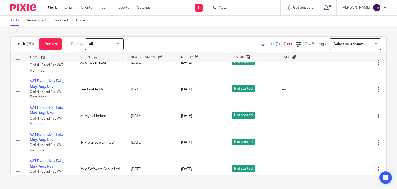
click at [239, 7] on input "Search" at bounding box center [241, 8] width 47 height 5
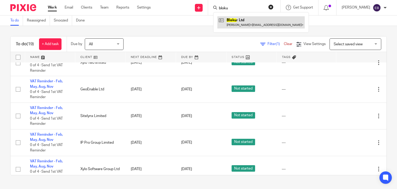
type input "bloku"
click at [258, 21] on link at bounding box center [260, 22] width 87 height 12
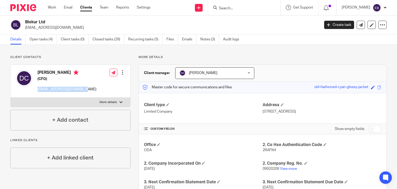
drag, startPoint x: 72, startPoint y: 91, endPoint x: 36, endPoint y: 94, distance: 35.3
click at [36, 94] on div "[PERSON_NAME] (CFO) [EMAIL_ADDRESS][DOMAIN_NAME] Edit contact Create client fro…" at bounding box center [71, 81] width 120 height 33
copy p "[EMAIL_ADDRESS][DOMAIN_NAME]"
click at [192, 42] on link "Emails" at bounding box center [189, 39] width 14 height 10
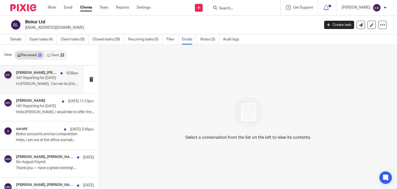
click at [43, 82] on p "Hi Astrid, Can we do Wednesday 9am..." at bounding box center [47, 84] width 62 height 4
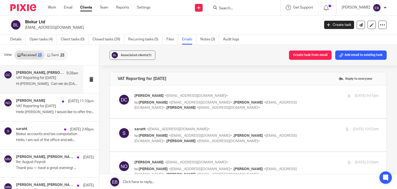
click at [232, 90] on label at bounding box center [248, 101] width 277 height 33
click at [118, 93] on input "checkbox" at bounding box center [117, 93] width 0 height 0
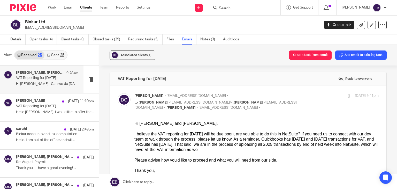
click at [118, 93] on input "checkbox" at bounding box center [117, 93] width 0 height 0
checkbox input "false"
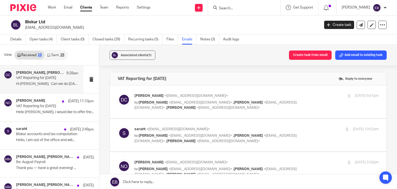
click at [257, 119] on label at bounding box center [248, 135] width 277 height 33
click at [118, 126] on input "checkbox" at bounding box center [117, 126] width 0 height 0
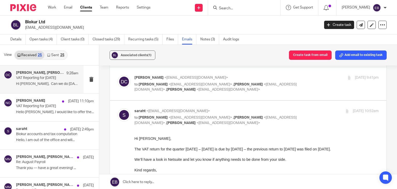
scroll to position [26, 0]
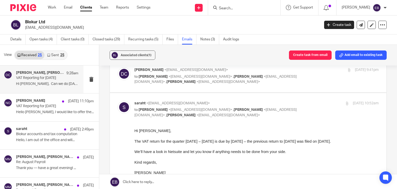
click at [250, 115] on p "to Denise Crayne <dcrayne@musicreports.com> , Niall O'Driscoll <niall@odaccount…" at bounding box center [215, 112] width 163 height 11
checkbox input "false"
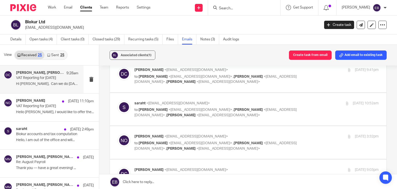
scroll to position [52, 0]
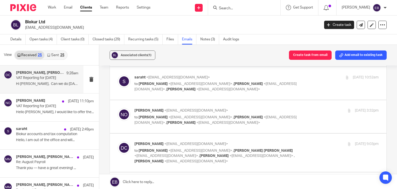
click at [250, 115] on p "to Denise Crayne <dcrayne@musicreports.com> , Sarah Tram <saraht@odaccountants.…" at bounding box center [215, 120] width 163 height 11
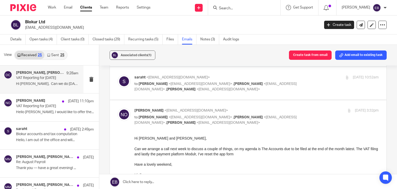
click at [250, 115] on p "to Denise Crayne <dcrayne@musicreports.com> , Sarah Tram <saraht@odaccountants.…" at bounding box center [215, 120] width 163 height 11
checkbox input "false"
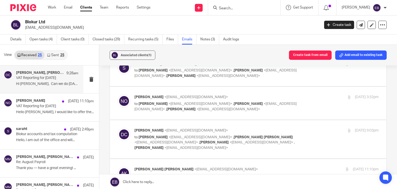
scroll to position [78, 0]
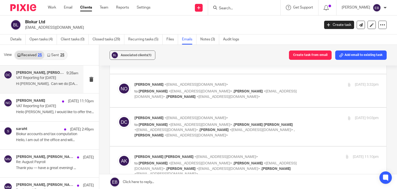
click at [250, 114] on label at bounding box center [248, 127] width 277 height 38
click at [118, 115] on input "checkbox" at bounding box center [117, 115] width 0 height 0
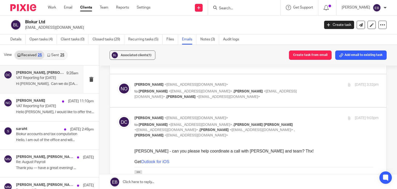
scroll to position [0, 0]
click at [118, 115] on input "checkbox" at bounding box center [117, 115] width 0 height 0
checkbox input "false"
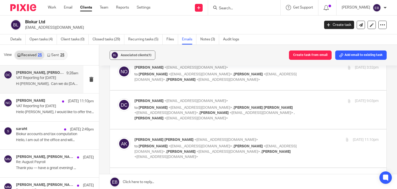
scroll to position [103, 0]
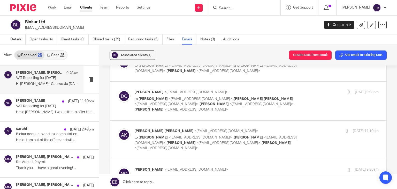
click at [247, 120] on label at bounding box center [248, 139] width 277 height 38
click at [118, 128] on input "checkbox" at bounding box center [117, 128] width 0 height 0
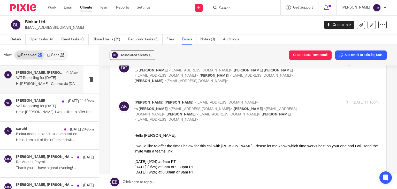
scroll to position [129, 0]
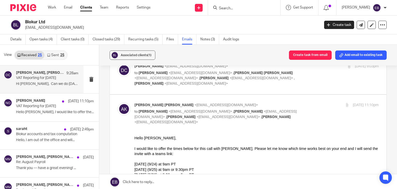
click at [301, 102] on div "19 Sep 2025 11:10pm" at bounding box center [337, 104] width 81 height 5
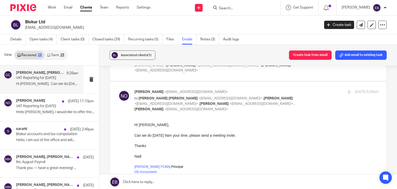
scroll to position [155, 0]
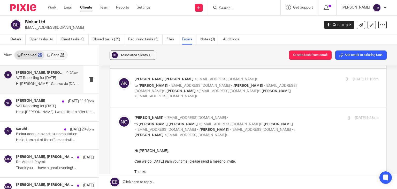
click at [299, 78] on div "Astrid Kristy <kkristy@musicreports.com> to Denise Crayne <dcrayne@musicreports…" at bounding box center [256, 88] width 244 height 22
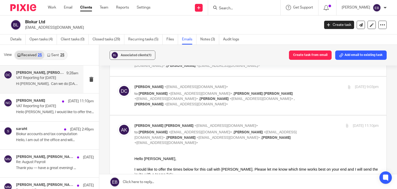
scroll to position [103, 0]
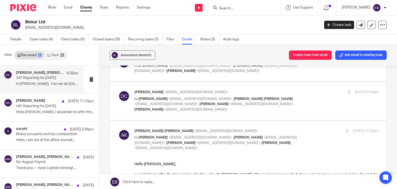
click at [303, 128] on div "19 Sep 2025 11:10pm" at bounding box center [337, 130] width 81 height 5
checkbox input "false"
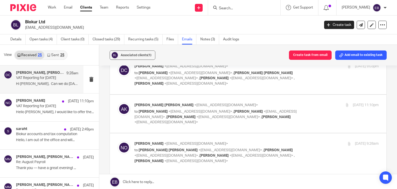
scroll to position [155, 0]
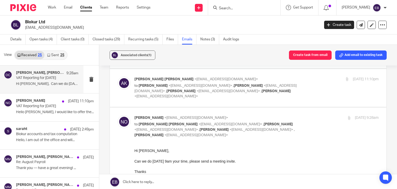
click at [298, 115] on div "22 Sep 2025 9:28am" at bounding box center [337, 117] width 81 height 5
checkbox input "false"
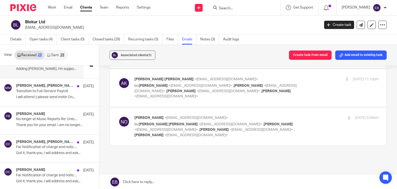
click at [29, 123] on p "Thank you for your email. I am no longer..." at bounding box center [55, 125] width 78 height 4
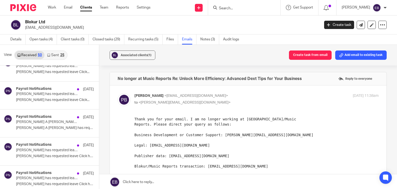
scroll to position [1057, 0]
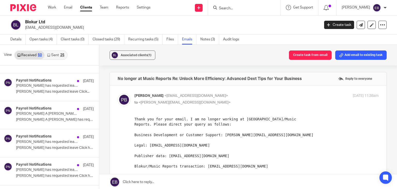
click at [51, 56] on link "Sent 25" at bounding box center [55, 55] width 22 height 8
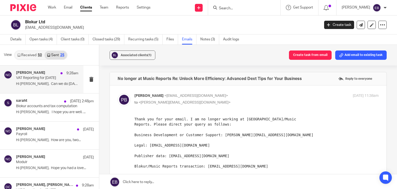
scroll to position [0, 0]
click at [50, 7] on link "Work" at bounding box center [52, 7] width 8 height 5
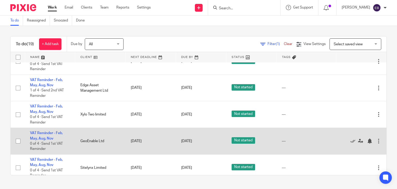
scroll to position [284, 0]
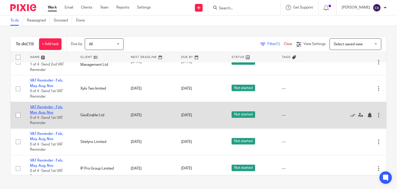
click at [50, 114] on link "VAT Reminder - Feb, May, Aug, Nov" at bounding box center [46, 109] width 33 height 9
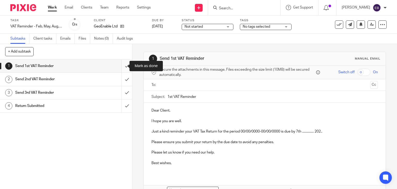
click at [122, 65] on input "submit" at bounding box center [66, 65] width 132 height 13
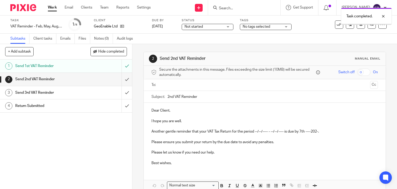
click at [54, 7] on link "Work" at bounding box center [52, 7] width 9 height 5
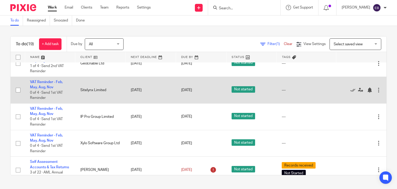
scroll to position [362, 0]
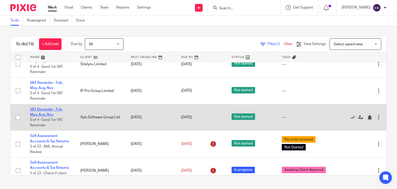
click at [46, 116] on link "VAT Reminder - Feb, May, Aug, Nov" at bounding box center [46, 112] width 33 height 9
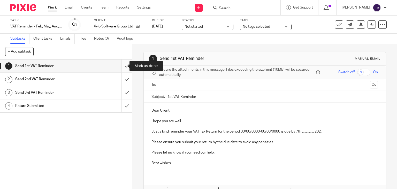
click at [124, 66] on input "submit" at bounding box center [66, 65] width 132 height 13
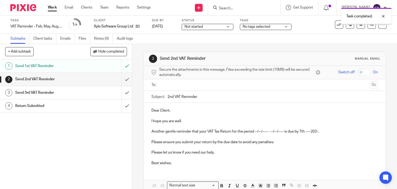
click at [53, 8] on link "Work" at bounding box center [52, 7] width 9 height 5
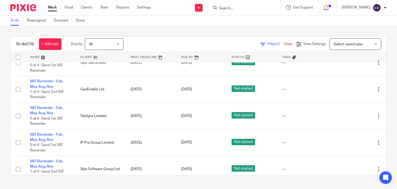
scroll to position [284, 0]
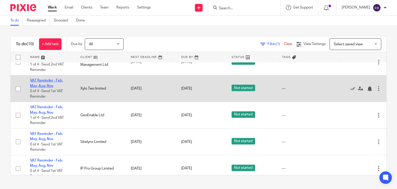
click at [41, 82] on link "VAT Reminder - Feb, May, Aug, Nov" at bounding box center [46, 83] width 33 height 9
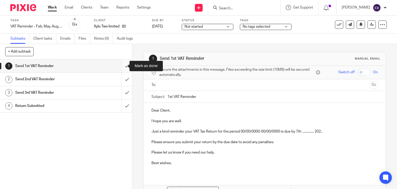
click at [122, 65] on input "submit" at bounding box center [66, 65] width 132 height 13
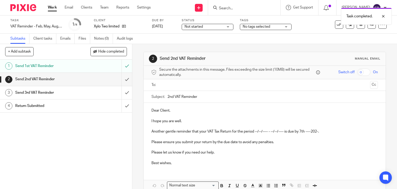
click at [49, 10] on link "Work" at bounding box center [52, 7] width 9 height 5
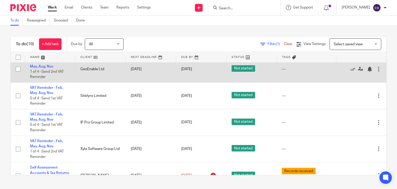
scroll to position [336, 0]
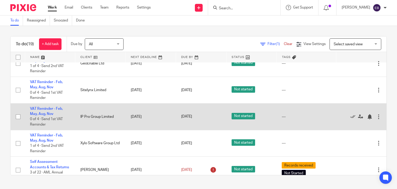
click at [39, 113] on td "VAT Reminder - Feb, May, Aug, Nov 0 of 4 · Send 1st VAT Reminder" at bounding box center [50, 116] width 50 height 27
click at [40, 111] on link "VAT Reminder - Feb, May, Aug, Nov" at bounding box center [46, 111] width 33 height 9
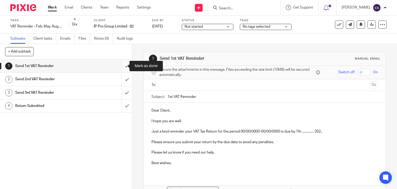
click at [122, 65] on input "submit" at bounding box center [66, 65] width 132 height 13
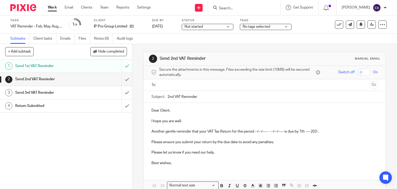
click at [51, 8] on link "Work" at bounding box center [52, 7] width 9 height 5
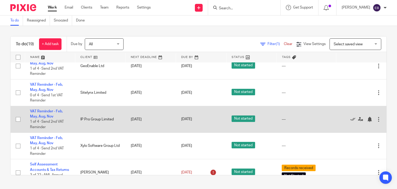
scroll to position [336, 0]
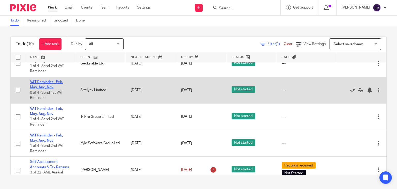
click at [46, 89] on link "VAT Reminder - Feb, May, Aug, Nov" at bounding box center [46, 84] width 33 height 9
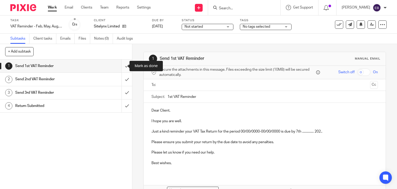
click at [121, 64] on input "submit" at bounding box center [66, 65] width 132 height 13
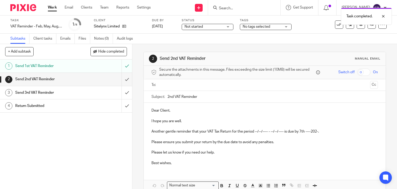
click at [56, 8] on link "Work" at bounding box center [52, 7] width 9 height 5
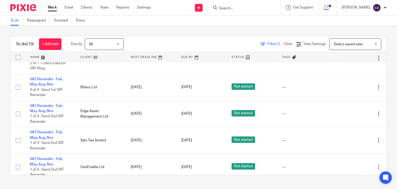
scroll to position [259, 0]
